Goal: Information Seeking & Learning: Find specific fact

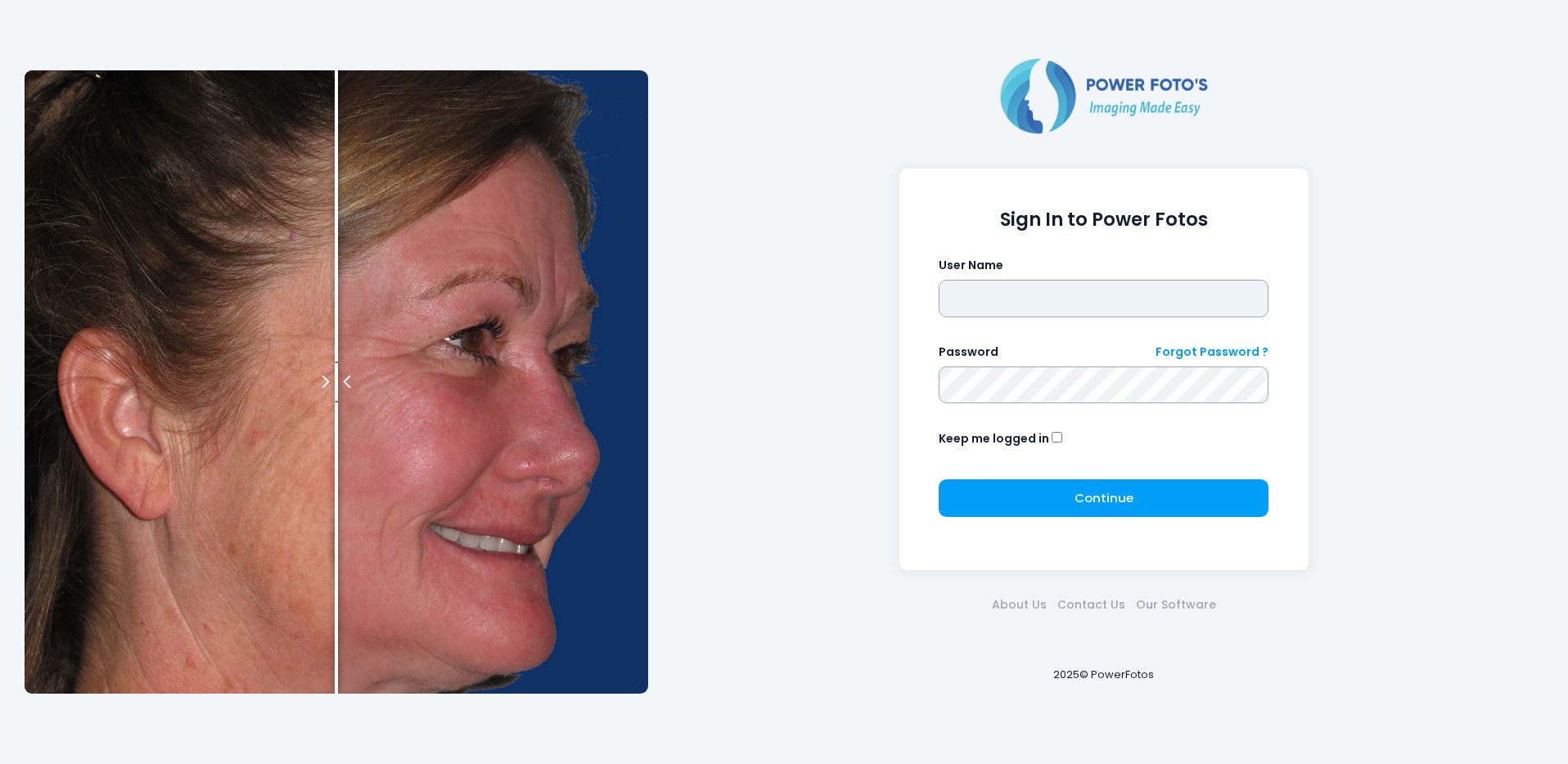
click at [981, 296] on input "text" at bounding box center [1102, 298] width 330 height 37
type input "********"
click button "submit" at bounding box center [0, 0] width 0 height 0
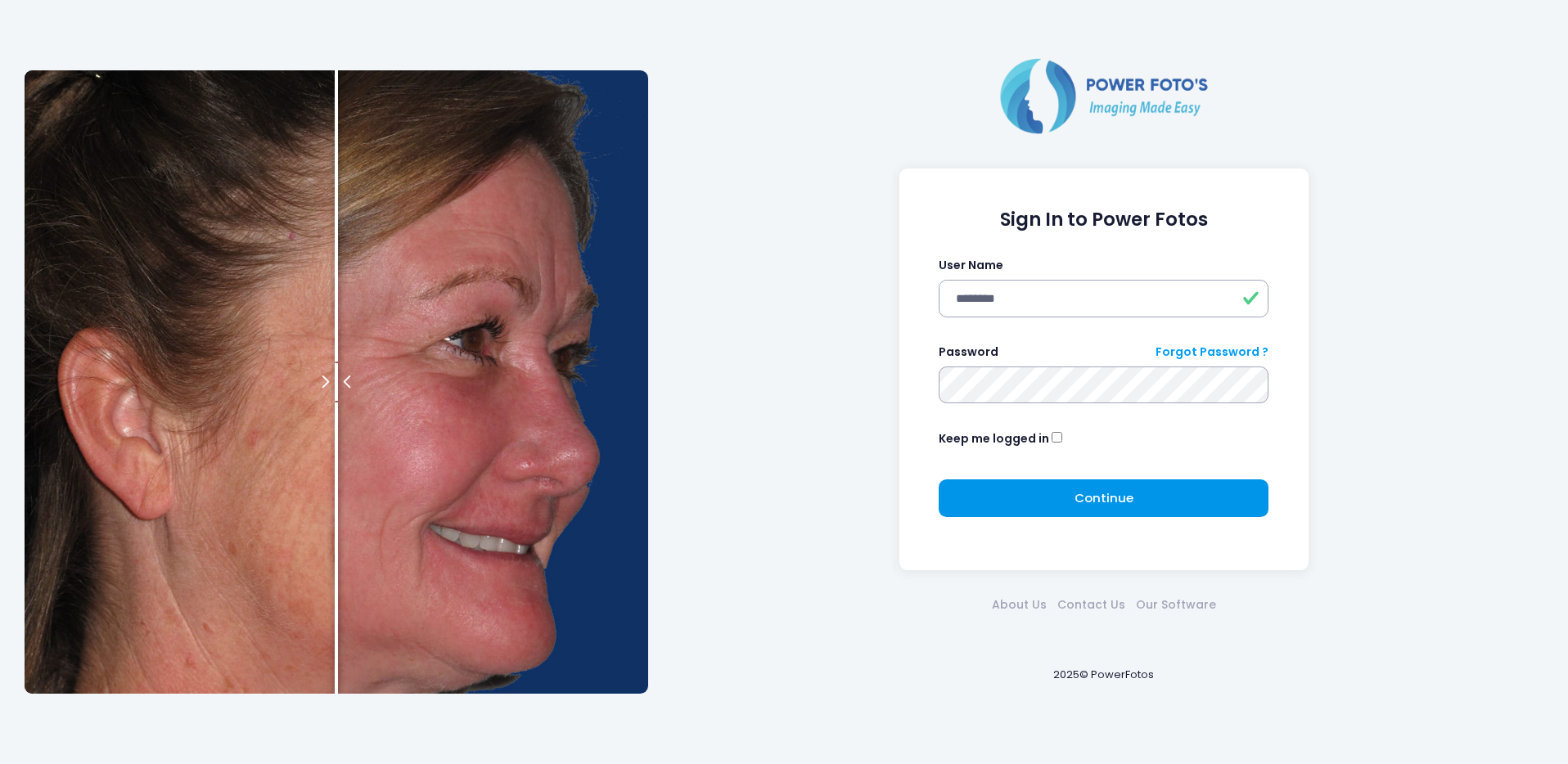
click at [1032, 512] on button "Continue Please wait..." at bounding box center [1102, 498] width 330 height 37
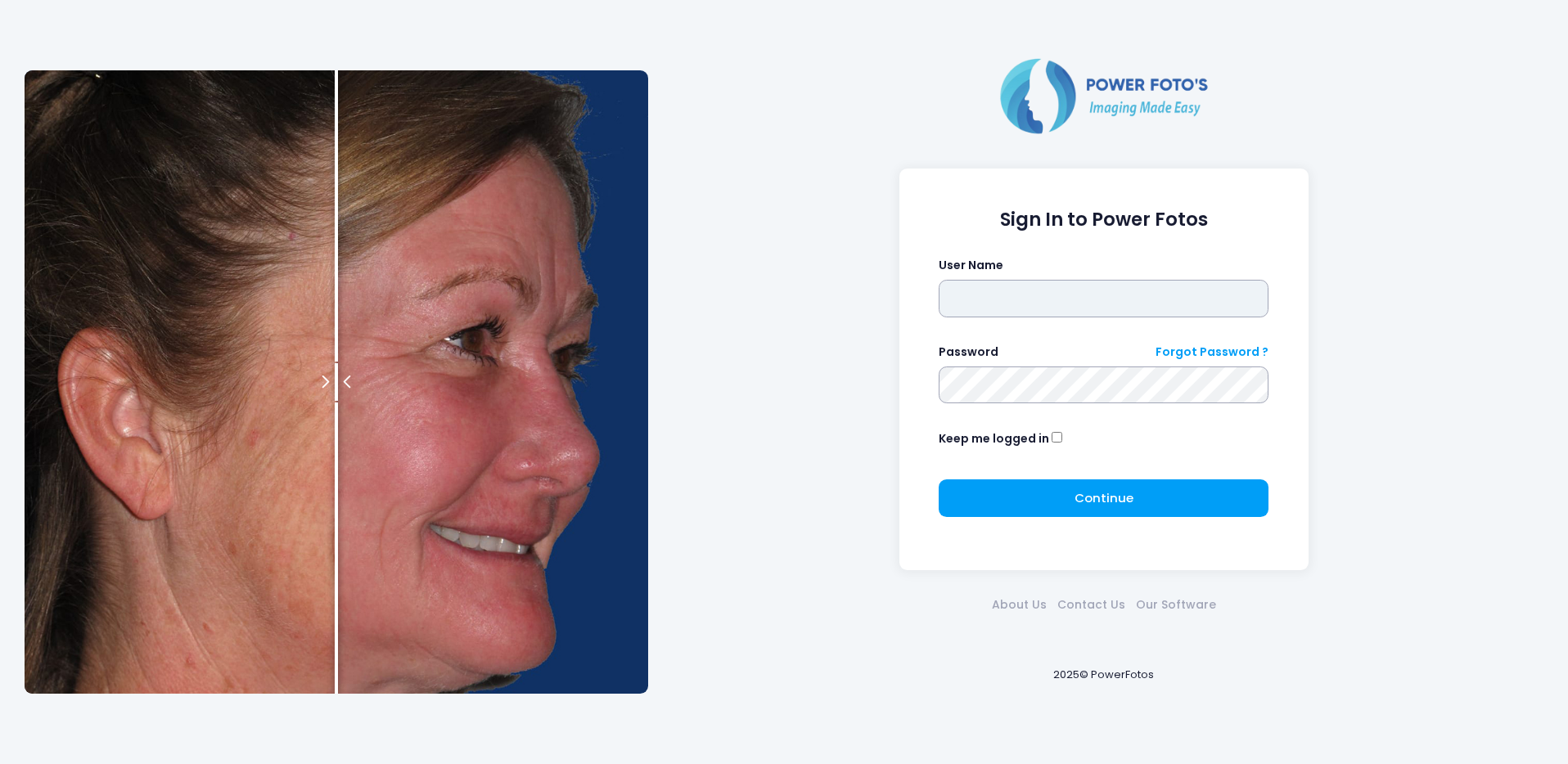
click at [1074, 291] on input "text" at bounding box center [1102, 298] width 330 height 37
type input "********"
click button "submit" at bounding box center [0, 0] width 0 height 0
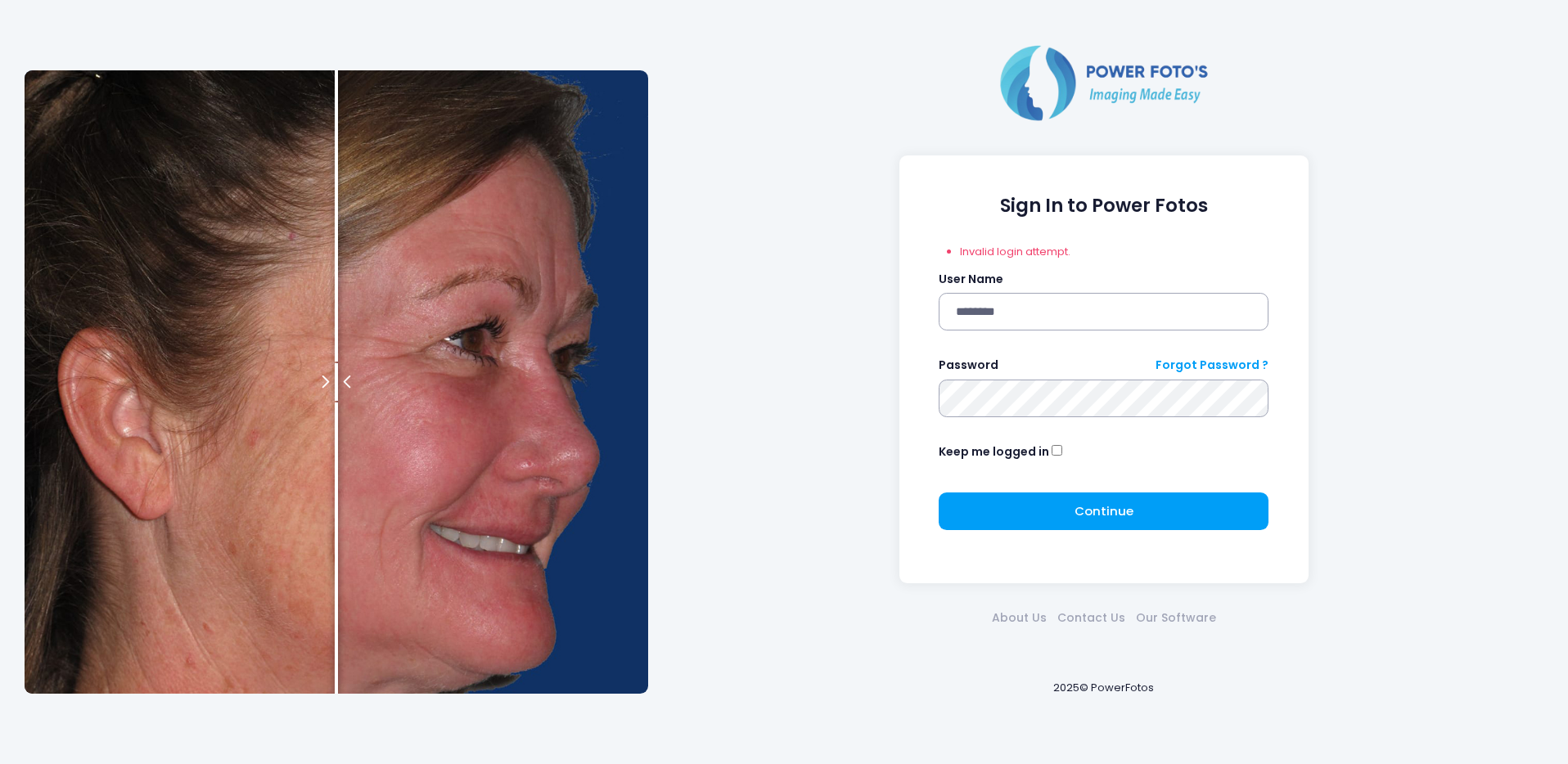
click button "submit" at bounding box center [0, 0] width 0 height 0
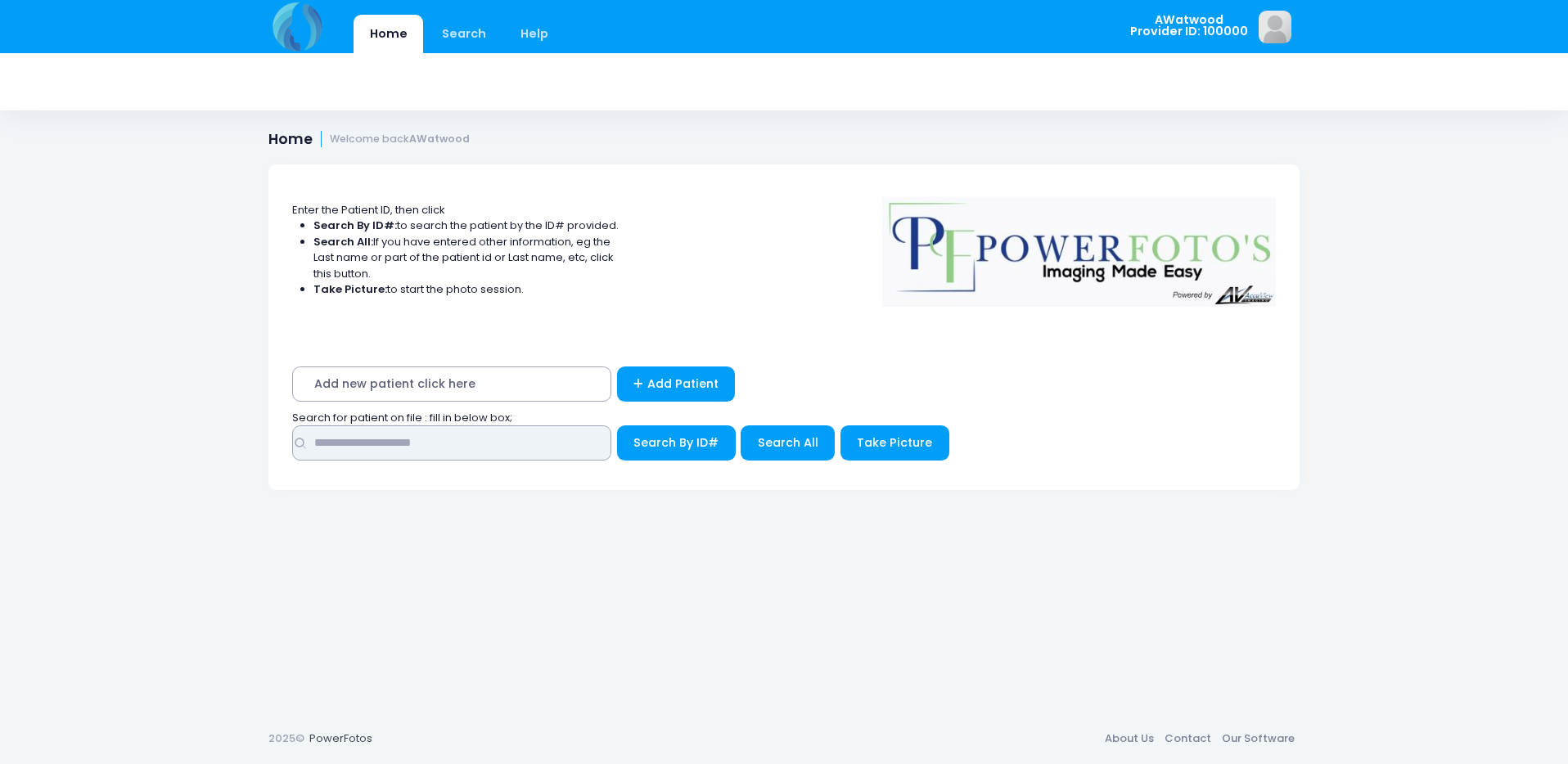
drag, startPoint x: 553, startPoint y: 454, endPoint x: 584, endPoint y: 449, distance: 31.4
click at [552, 454] on input "text" at bounding box center [452, 443] width 319 height 35
type input "*****"
click at [758, 450] on span "Search All" at bounding box center [788, 442] width 61 height 17
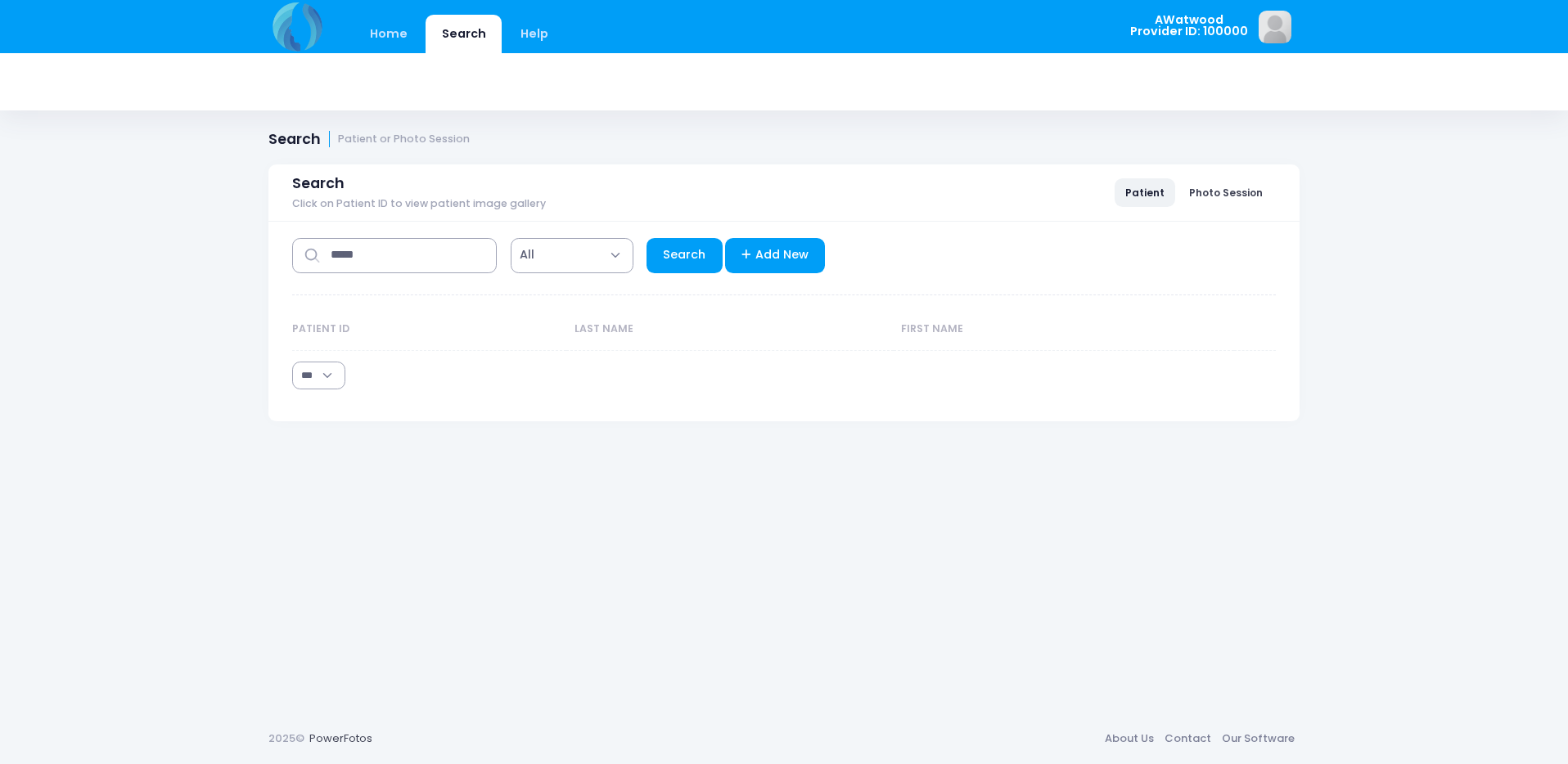
select select "***"
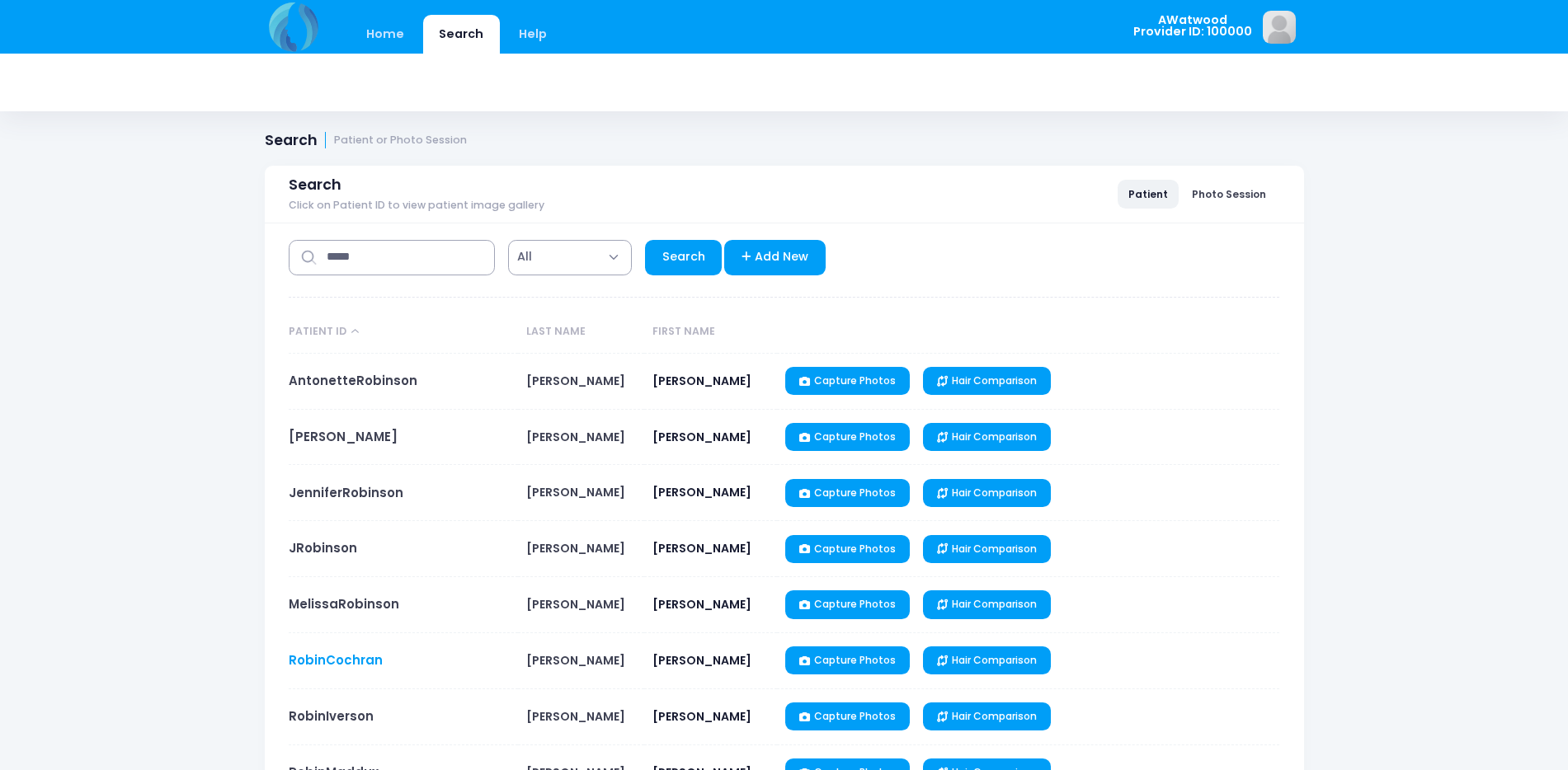
click at [362, 655] on link "RobinCochran" at bounding box center [335, 660] width 94 height 17
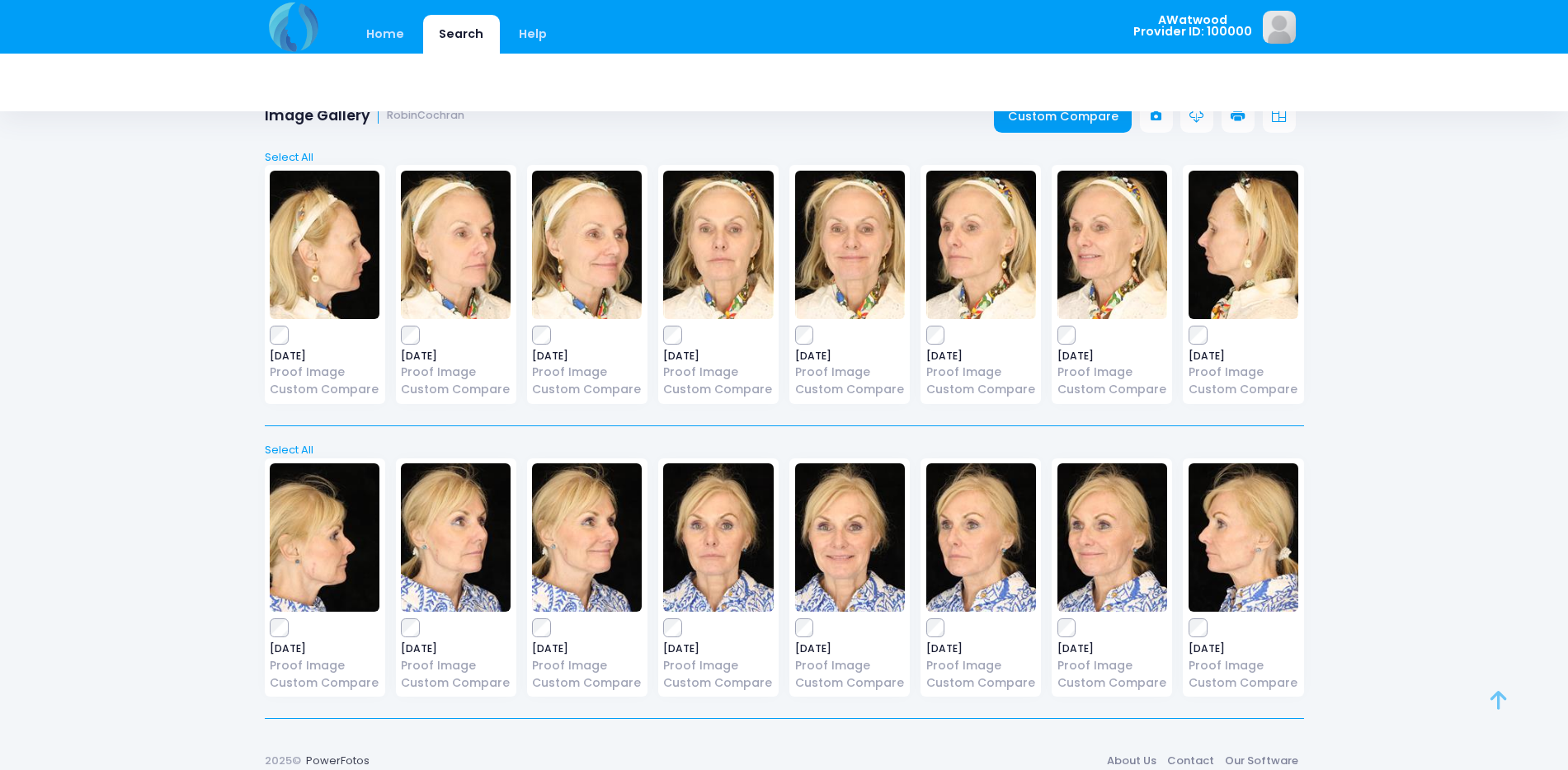
scroll to position [49, 0]
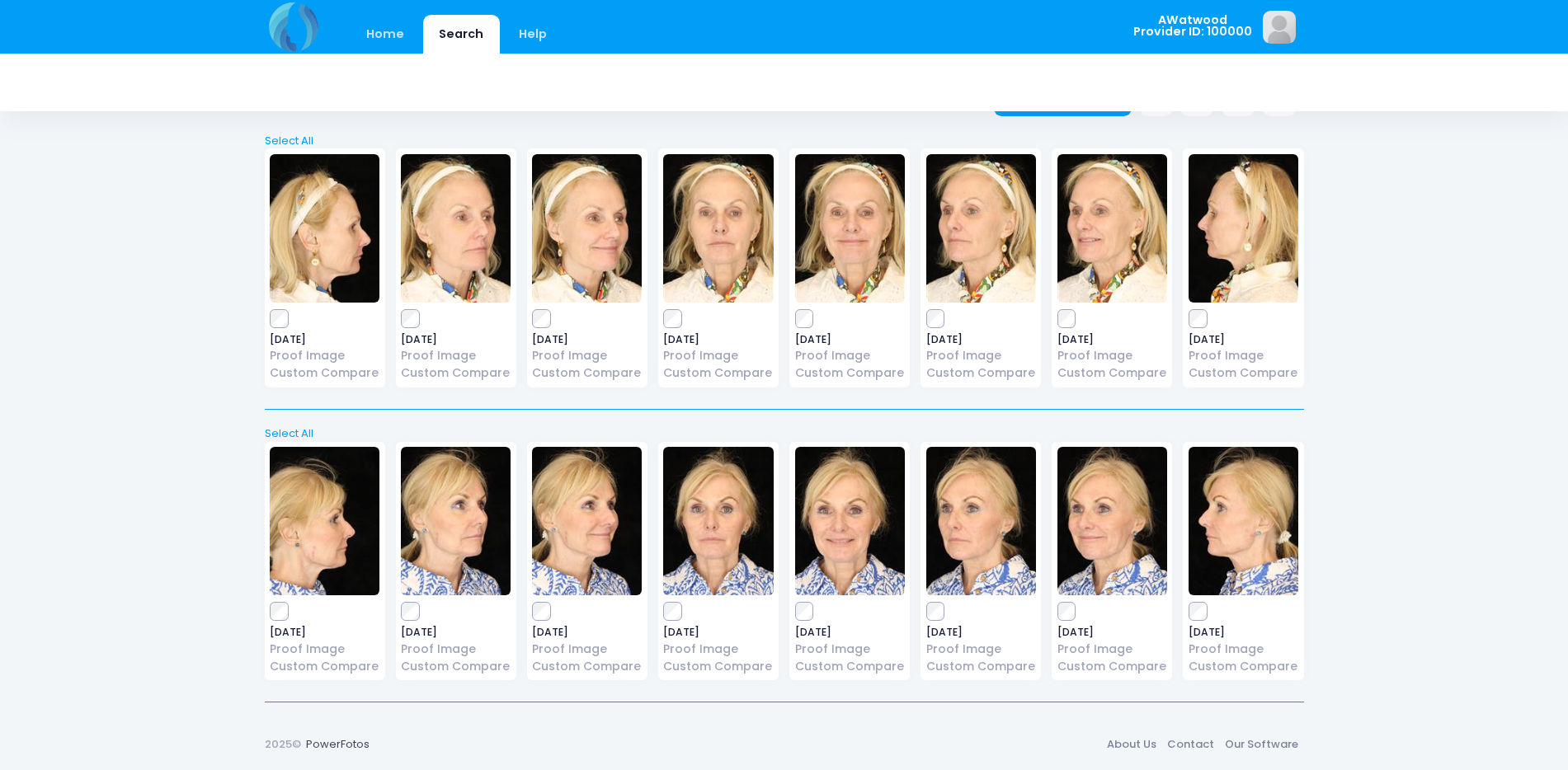
click at [485, 526] on img at bounding box center [456, 522] width 110 height 149
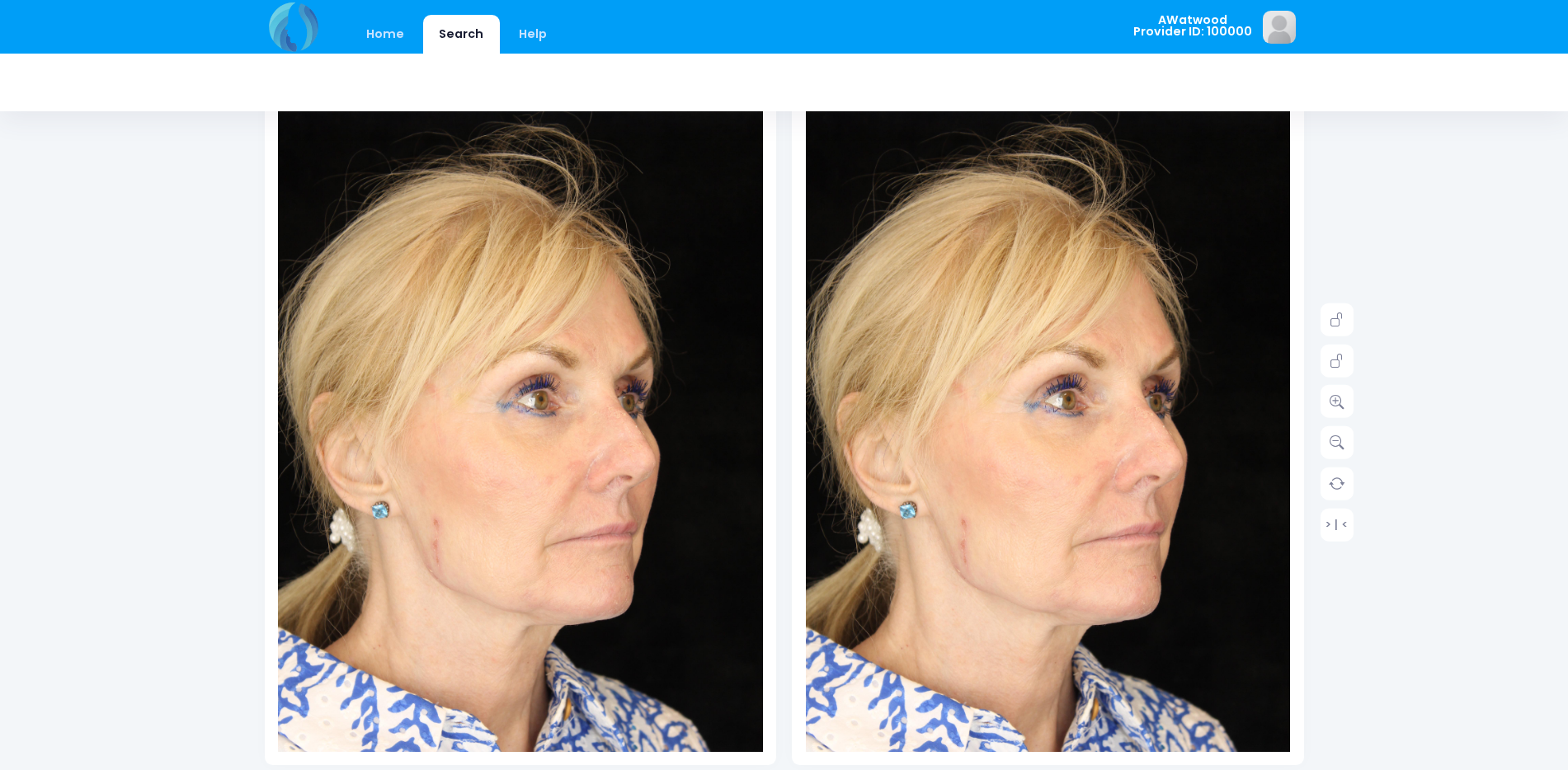
scroll to position [165, 0]
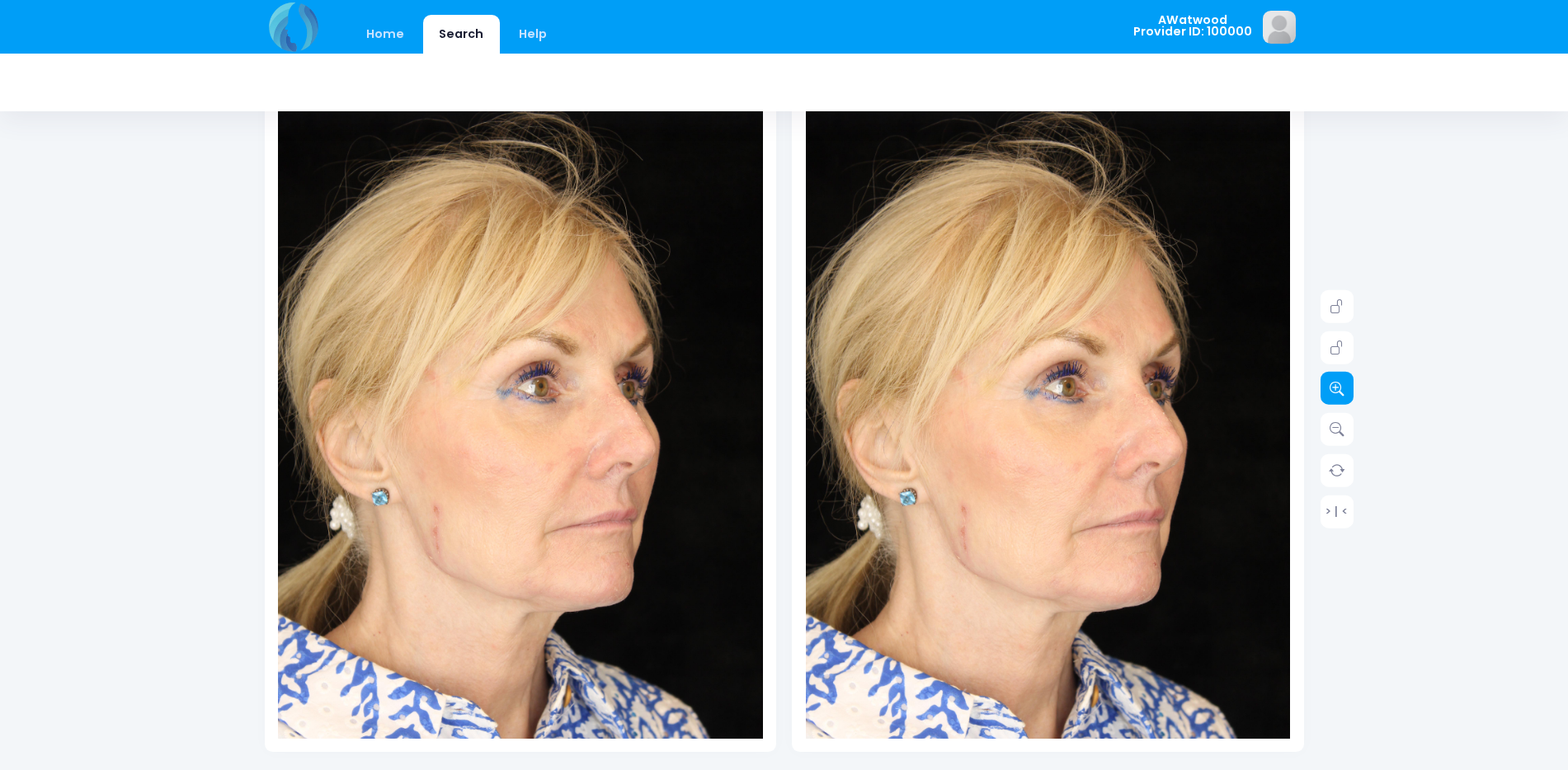
click at [1342, 388] on icon at bounding box center [1337, 388] width 15 height 15
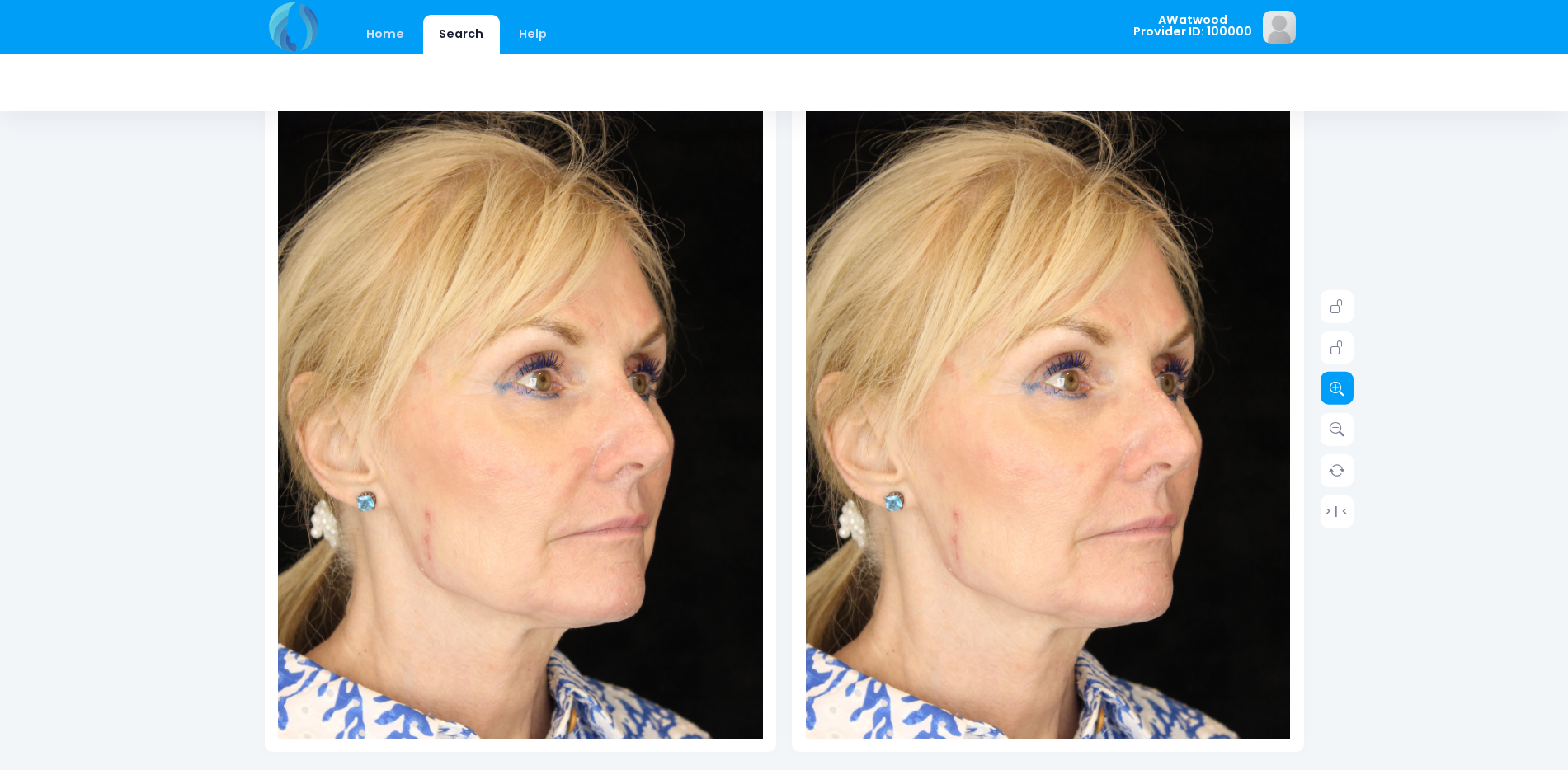
click at [1342, 388] on icon at bounding box center [1337, 388] width 15 height 15
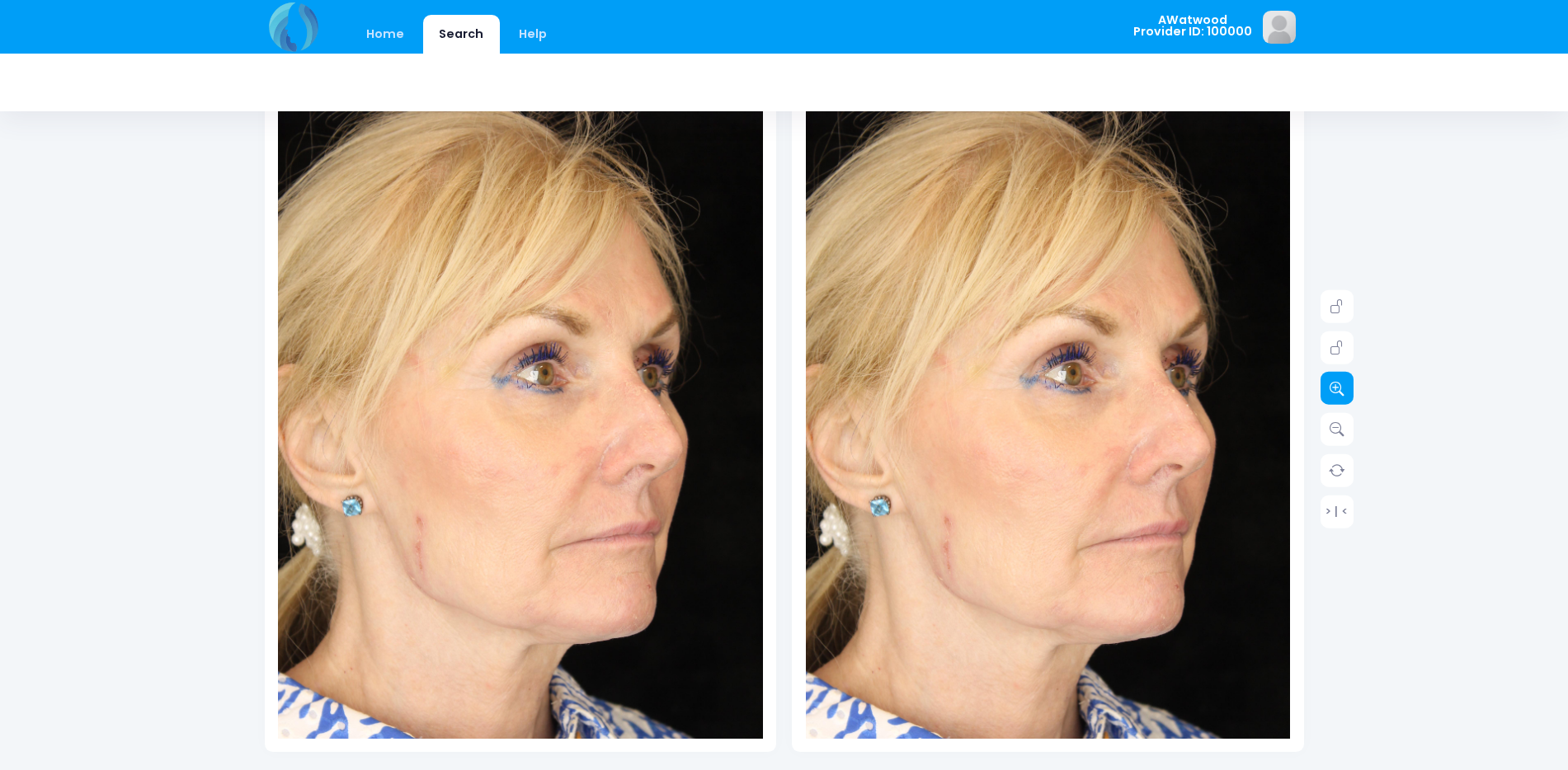
click at [1342, 388] on icon at bounding box center [1337, 388] width 15 height 15
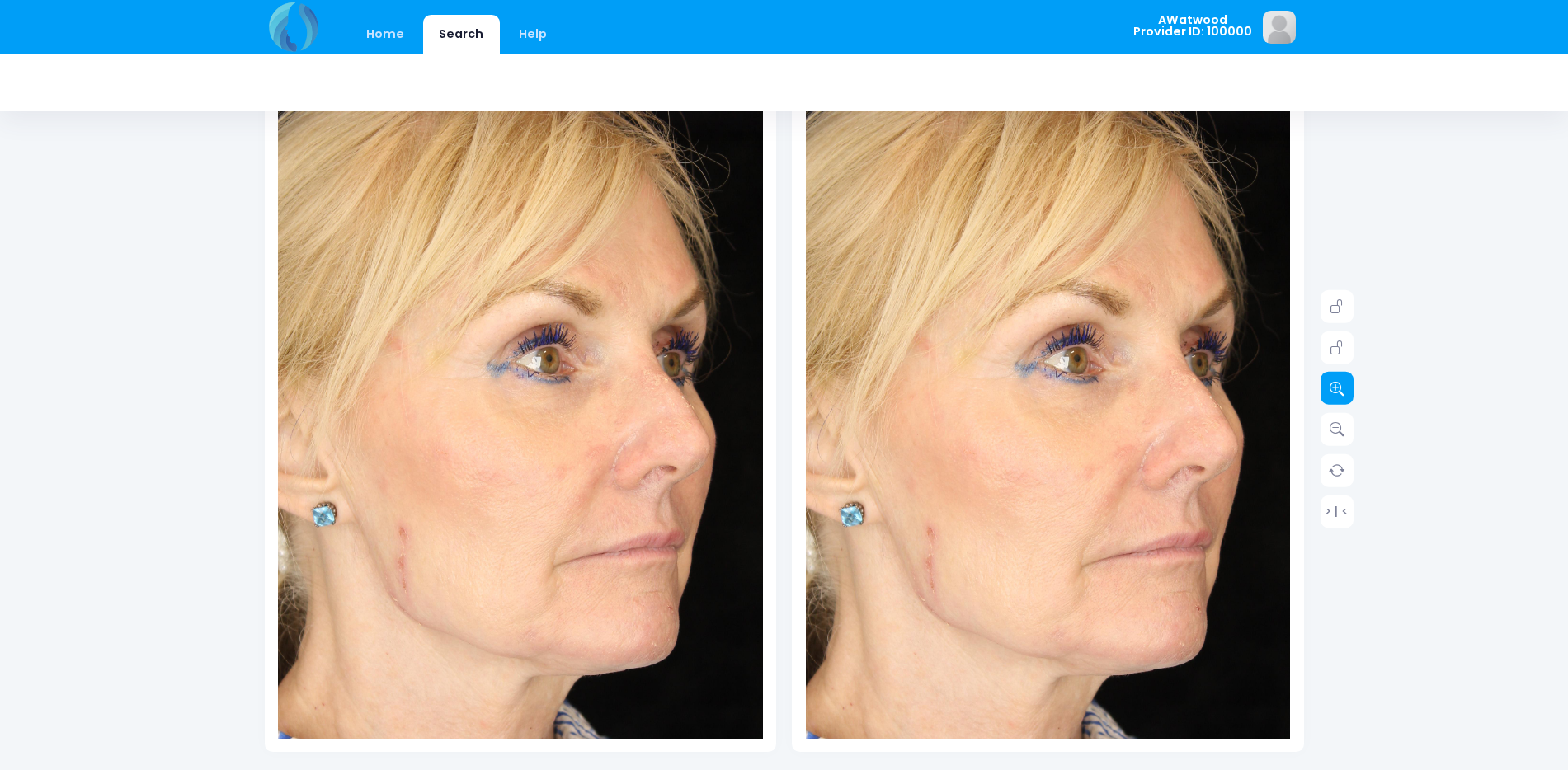
click at [1342, 388] on icon at bounding box center [1337, 388] width 15 height 15
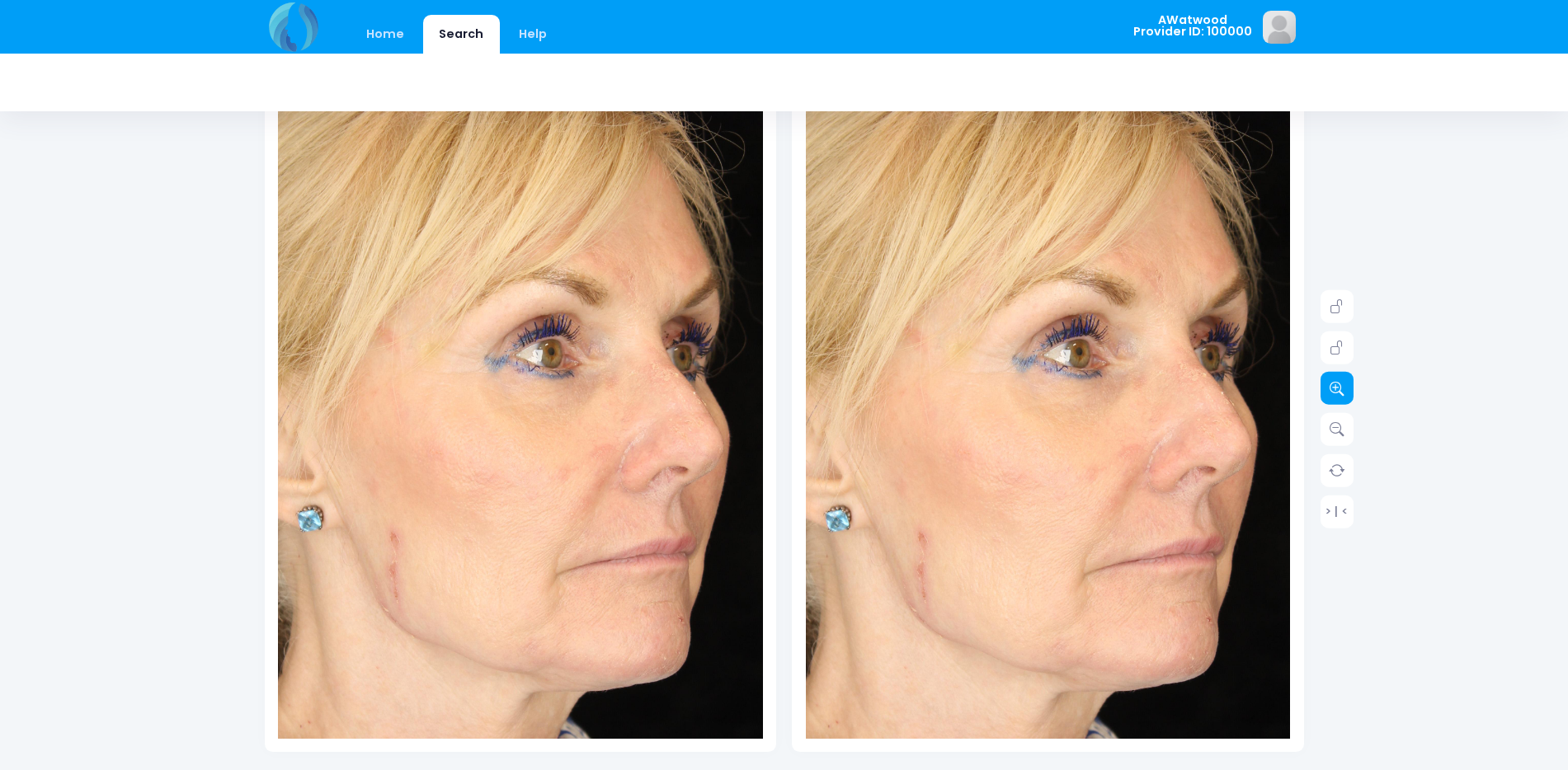
click at [1342, 388] on icon at bounding box center [1337, 388] width 15 height 15
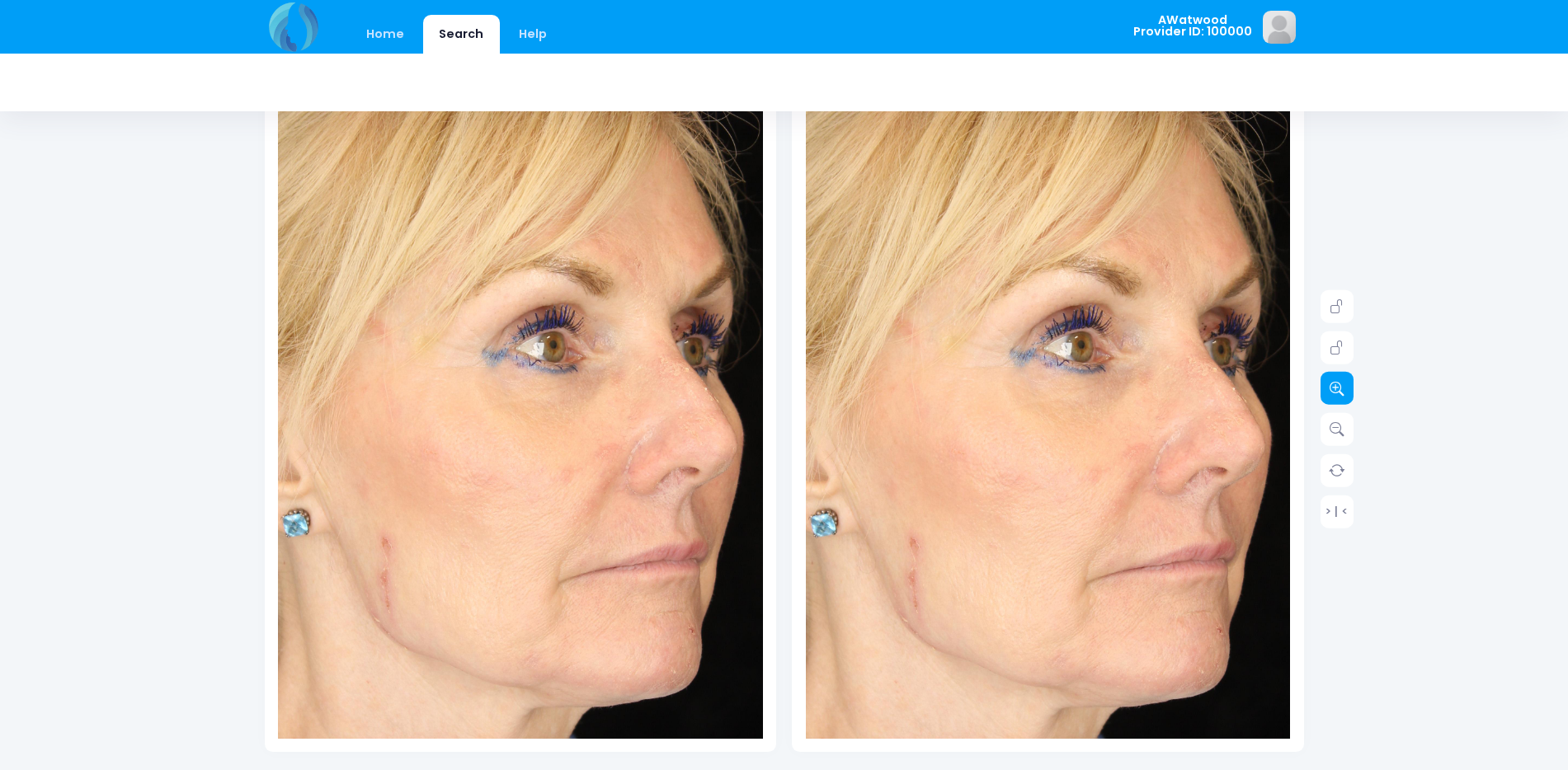
click at [1342, 388] on icon at bounding box center [1337, 388] width 15 height 15
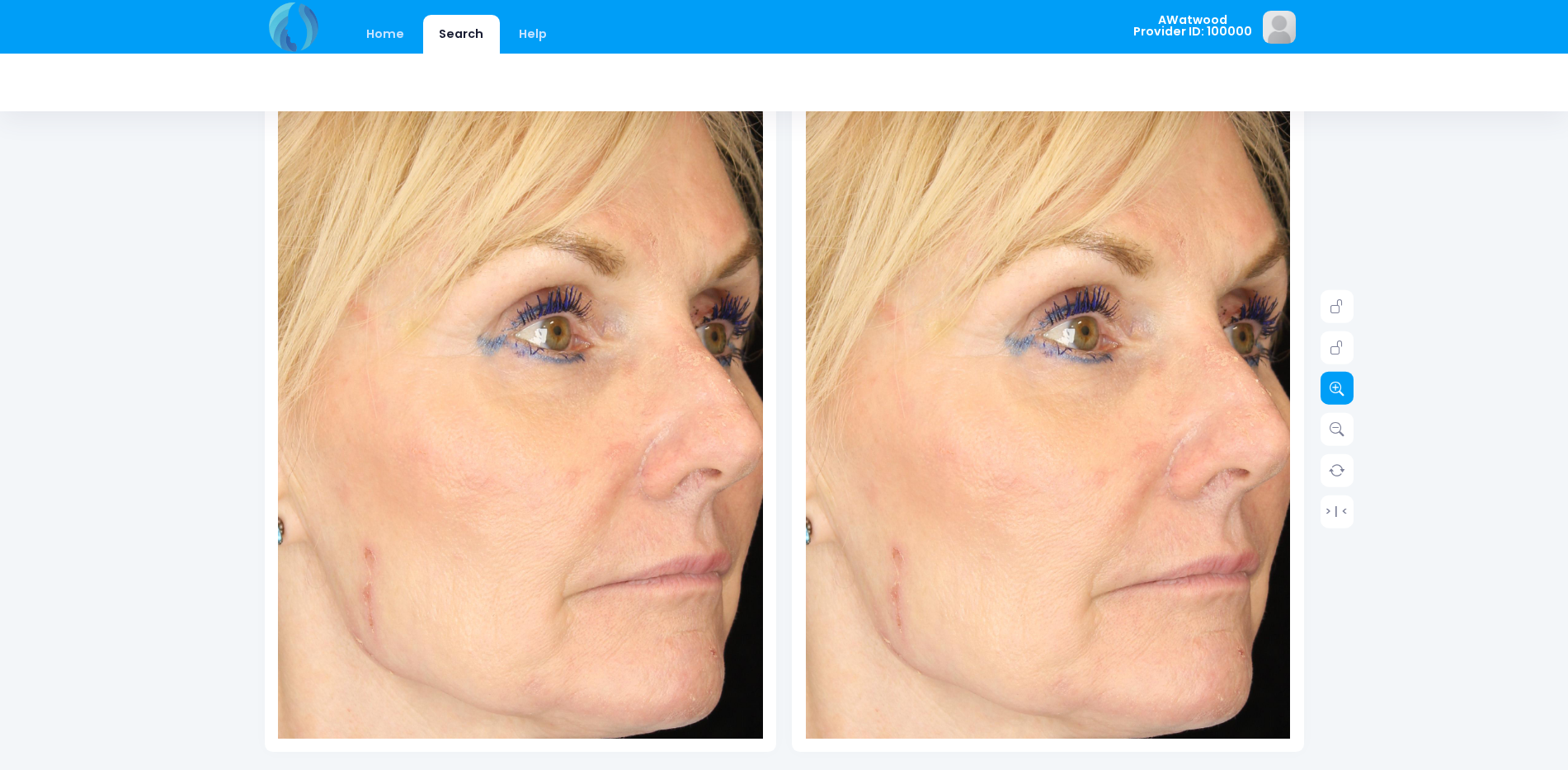
click at [1342, 388] on icon at bounding box center [1337, 388] width 15 height 15
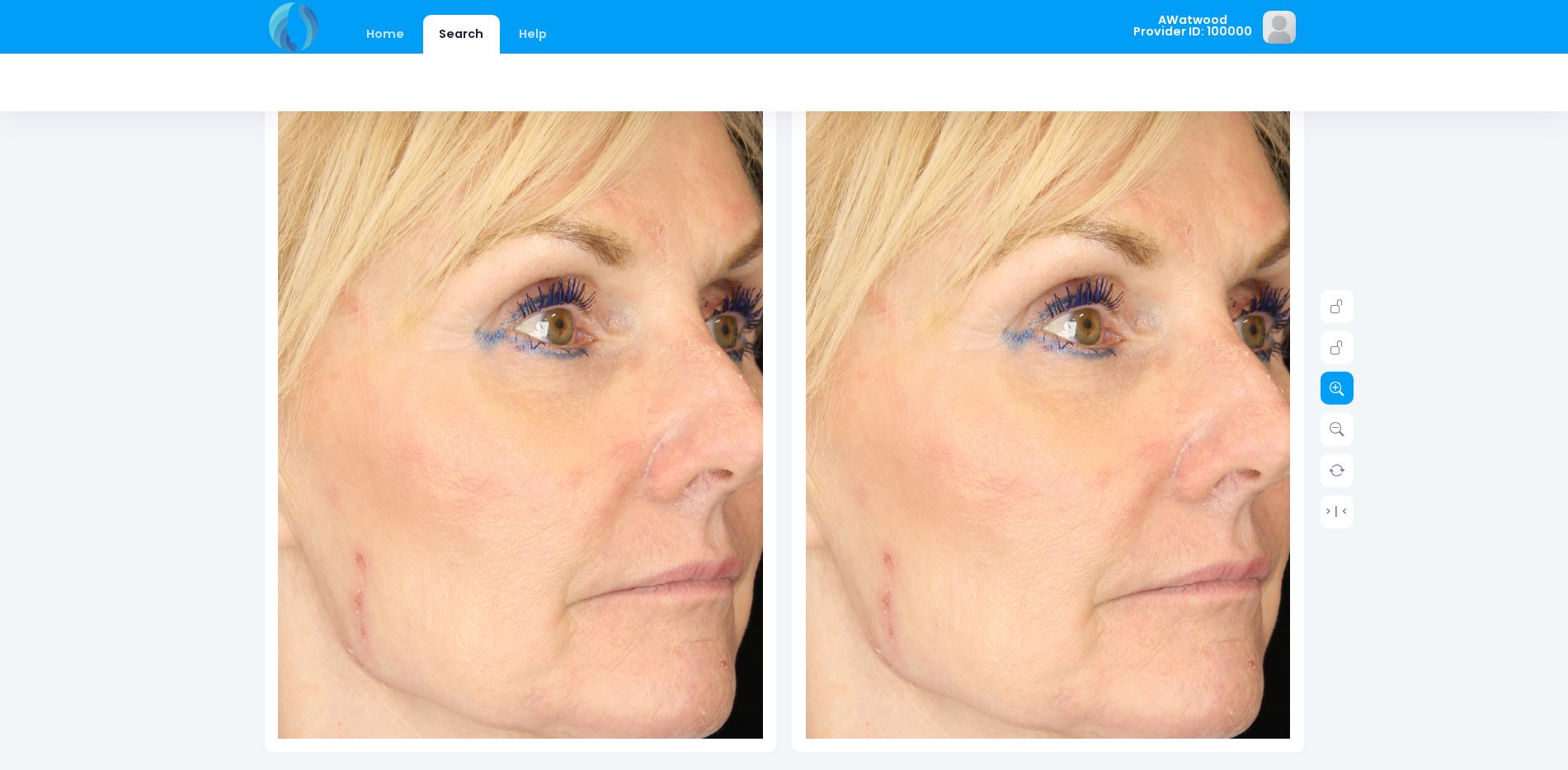
click at [1342, 388] on icon at bounding box center [1337, 388] width 15 height 15
